Goal: Task Accomplishment & Management: Manage account settings

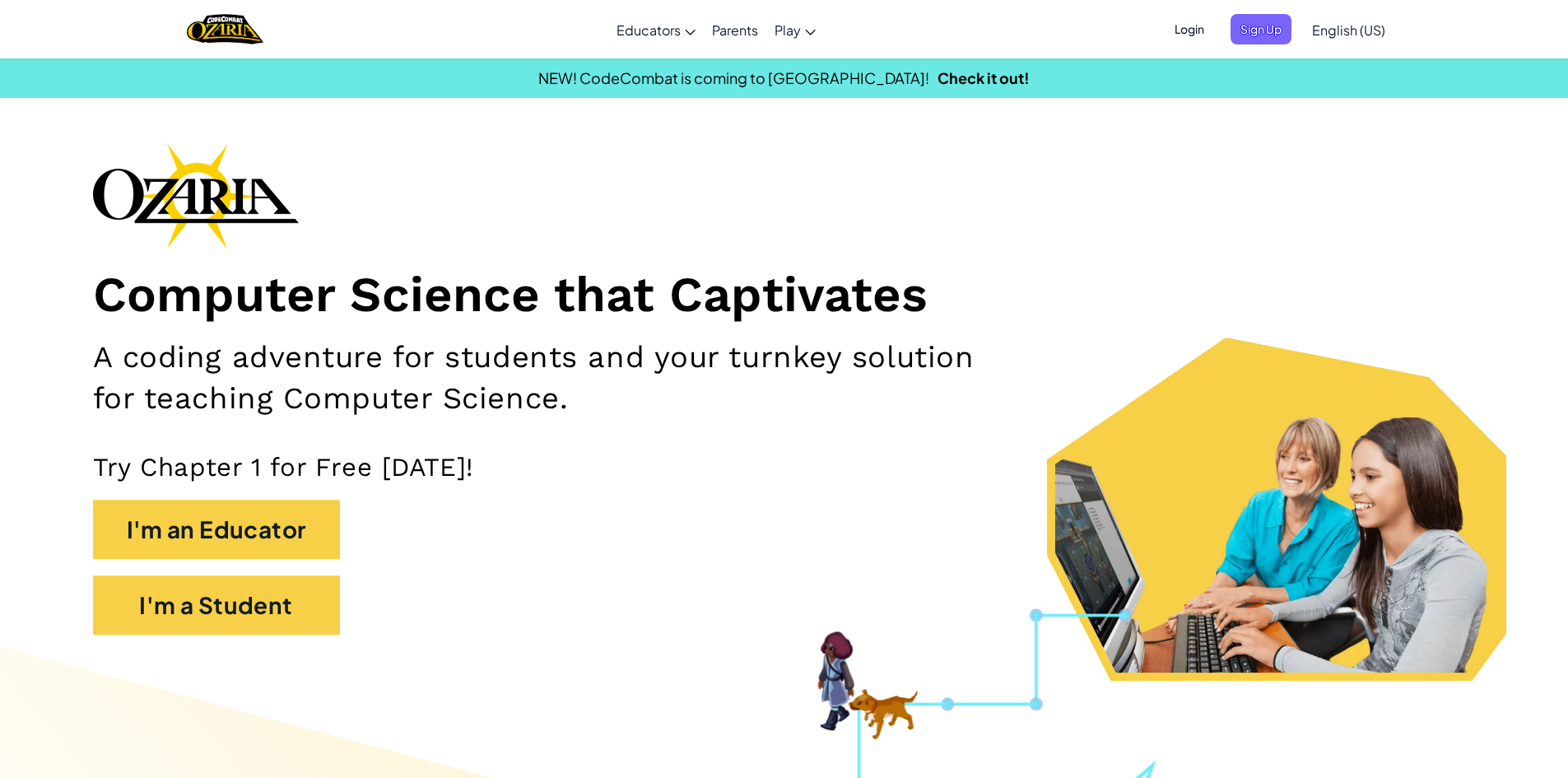
click at [1209, 27] on span "Login" at bounding box center [1189, 29] width 49 height 31
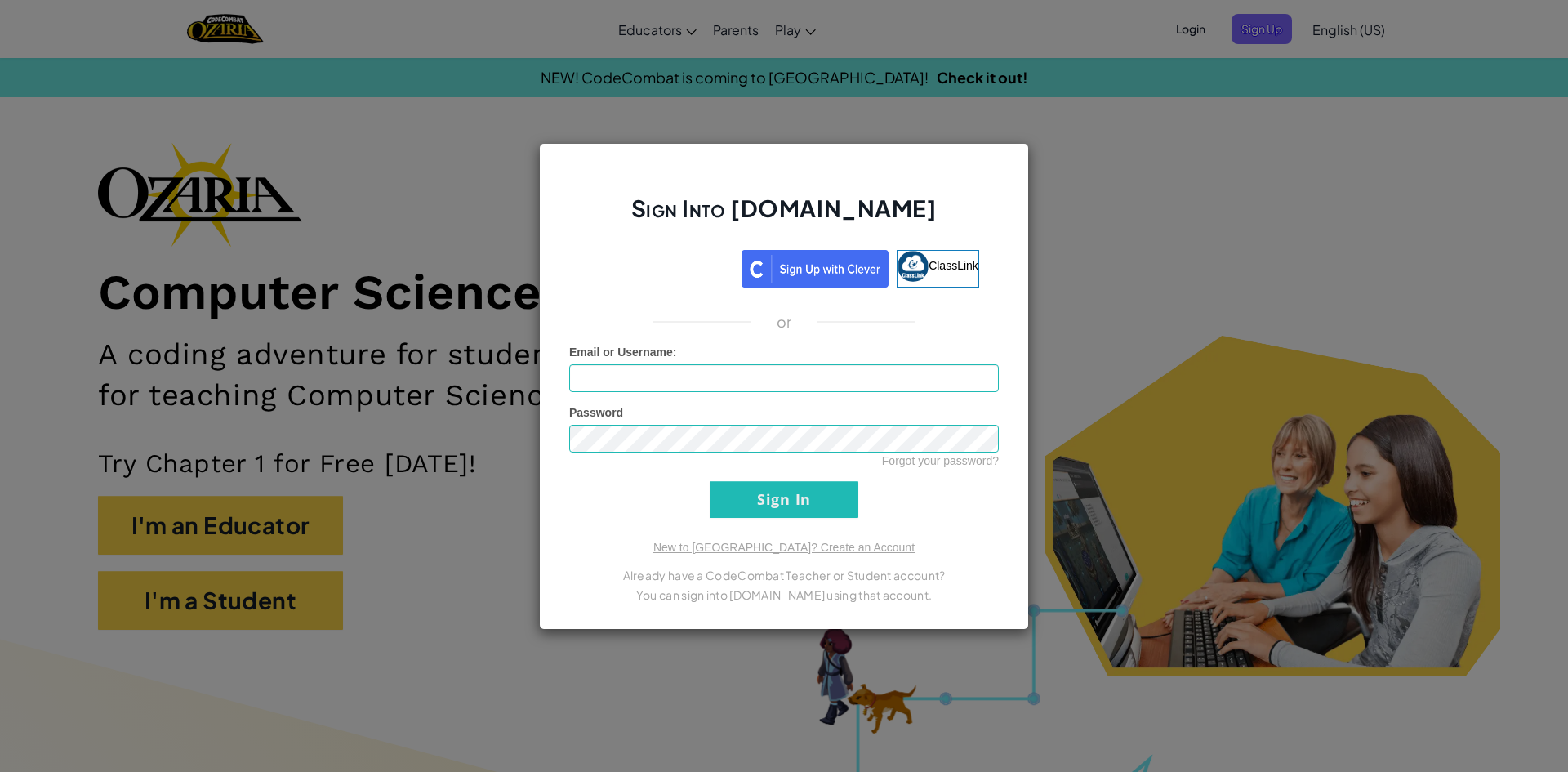
drag, startPoint x: 749, startPoint y: 398, endPoint x: 760, endPoint y: 392, distance: 12.5
click at [751, 398] on form "Email or Username : Password Forgot your password? Sign In" at bounding box center [784, 431] width 430 height 174
click at [767, 387] on input "Email or Username :" at bounding box center [784, 378] width 430 height 27
type input "[EMAIL_ADDRESS][DOMAIN_NAME]"
click at [797, 490] on input "Sign In" at bounding box center [784, 499] width 149 height 37
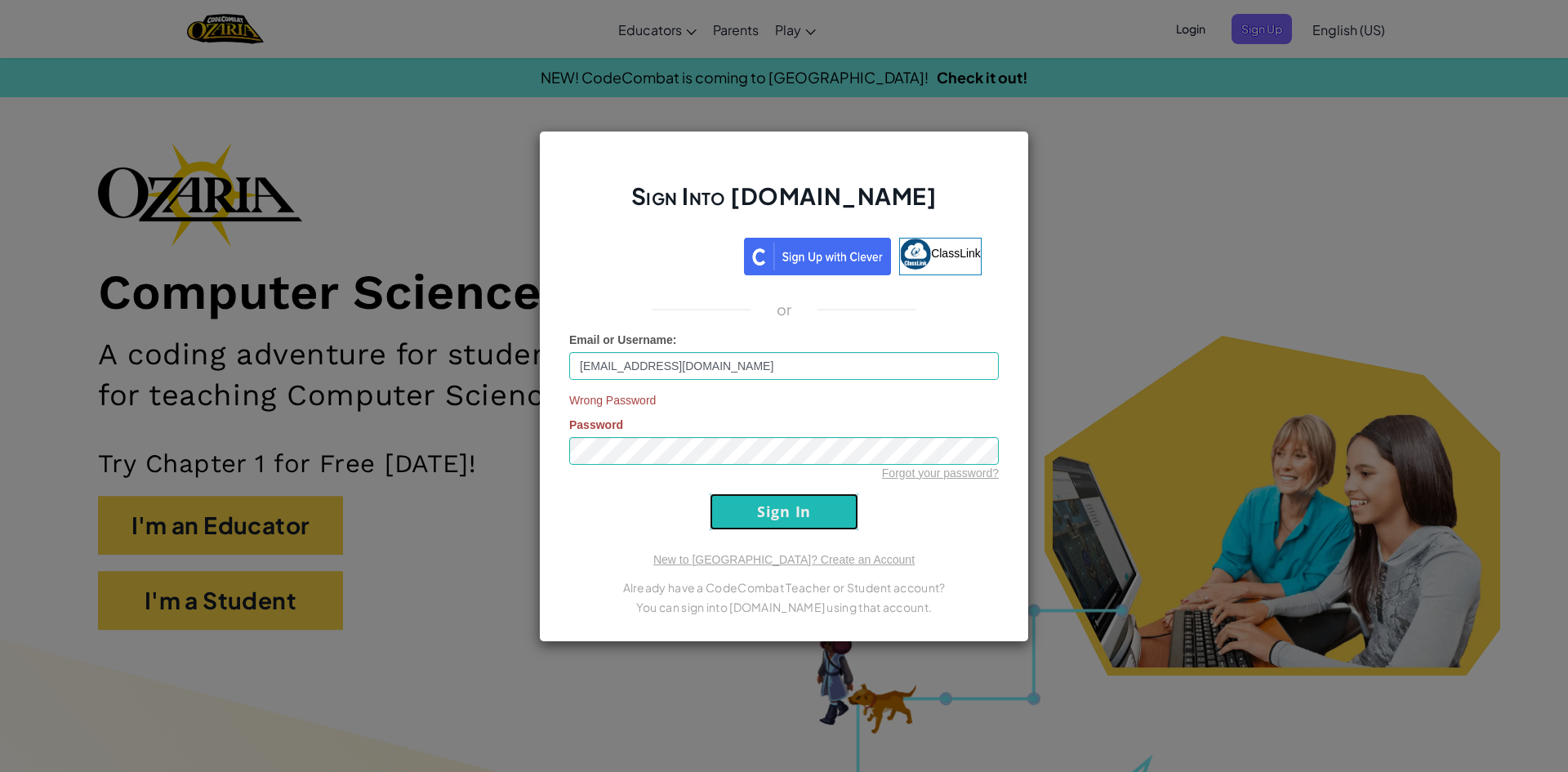
click at [784, 502] on input "Sign In" at bounding box center [784, 512] width 149 height 37
click at [777, 509] on input "Sign In" at bounding box center [784, 512] width 149 height 37
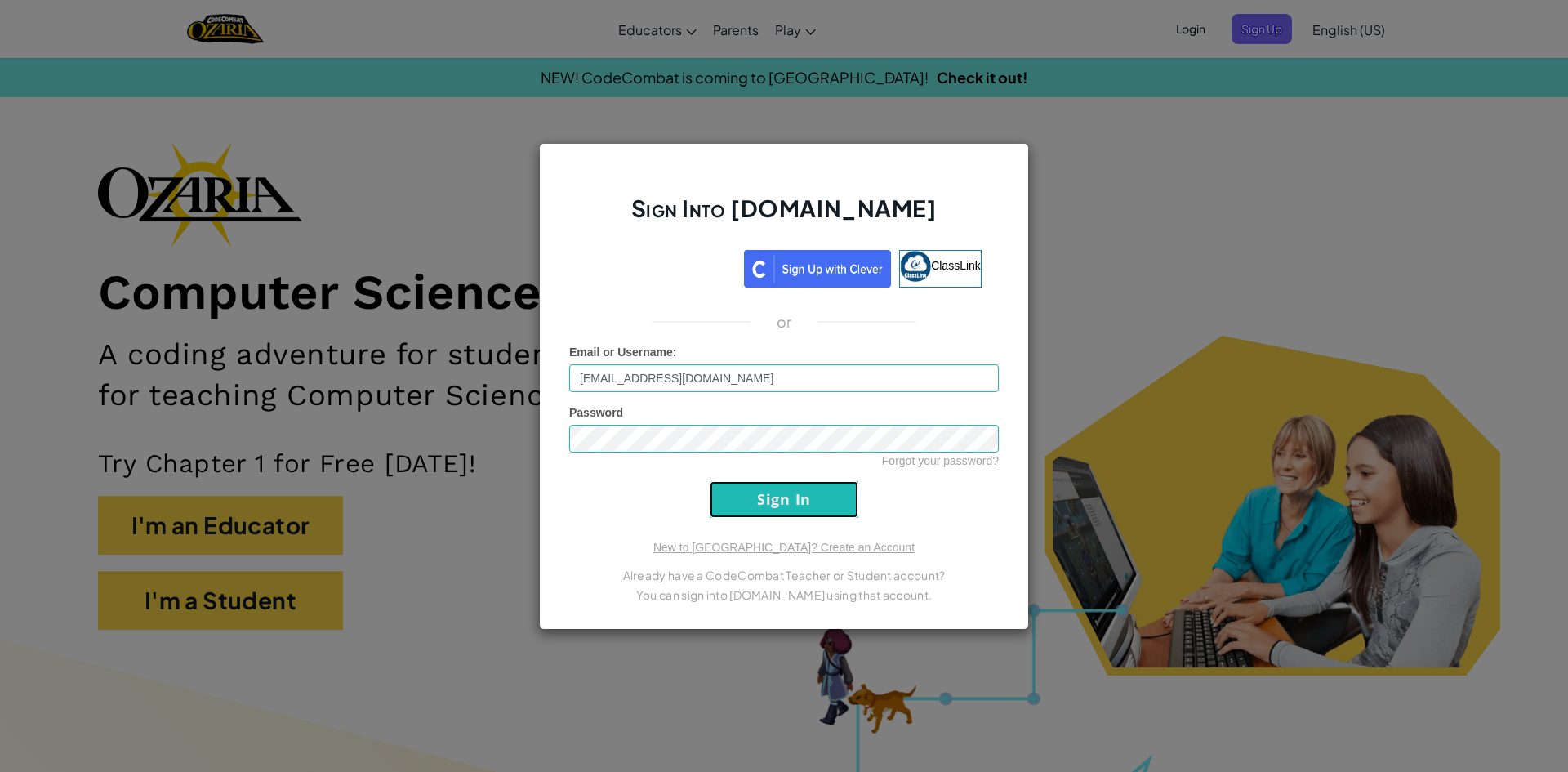
click at [792, 496] on input "Sign In" at bounding box center [784, 499] width 149 height 37
